Goal: Task Accomplishment & Management: Manage account settings

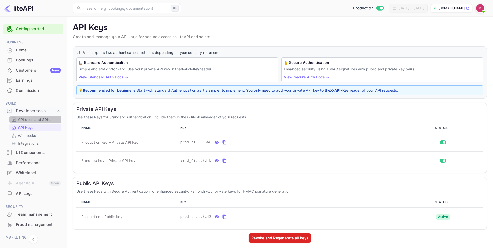
click at [35, 119] on p "API docs and SDKs" at bounding box center [34, 119] width 33 height 5
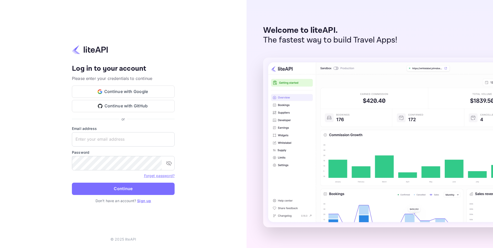
type input "[EMAIL_ADDRESS][DOMAIN_NAME]"
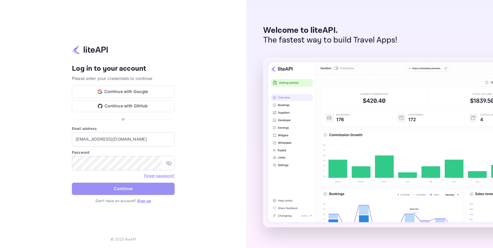
click at [123, 192] on button "Continue" at bounding box center [123, 189] width 103 height 12
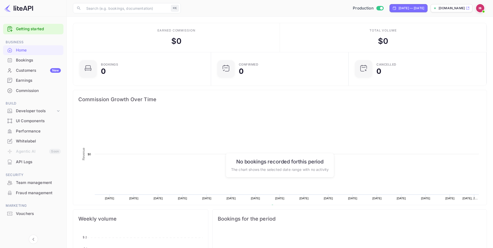
scroll to position [83, 135]
click at [35, 165] on div "API Logs" at bounding box center [38, 162] width 45 height 6
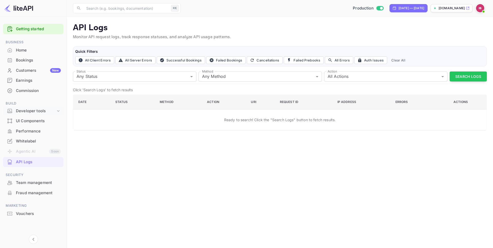
click at [36, 114] on div "Developer tools" at bounding box center [36, 111] width 40 height 6
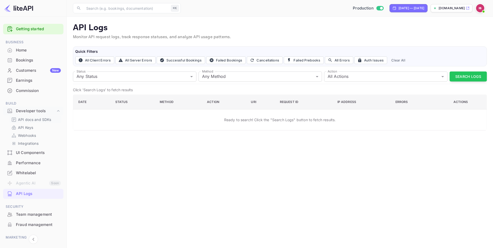
click at [34, 120] on p "API docs and SDKs" at bounding box center [34, 119] width 33 height 5
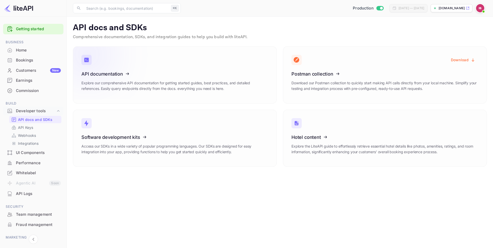
click at [170, 78] on div "API documentation Explore our comprehensive API documentation for getting start…" at bounding box center [174, 83] width 187 height 24
click at [34, 129] on link "API Keys" at bounding box center [35, 127] width 48 height 5
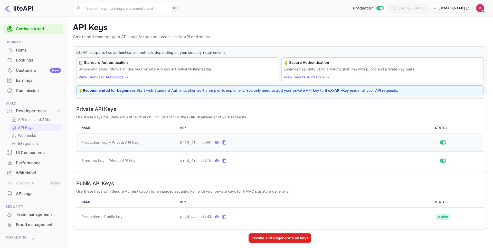
click at [225, 142] on icon "private api keys table" at bounding box center [224, 143] width 5 height 6
